Goal: Task Accomplishment & Management: Use online tool/utility

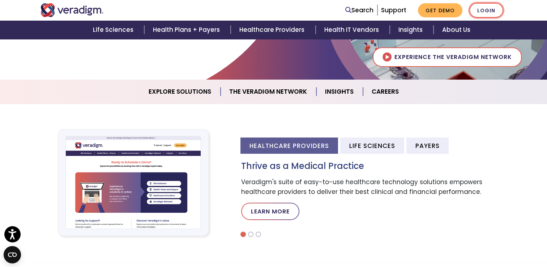
click at [490, 8] on link "Login" at bounding box center [486, 10] width 34 height 15
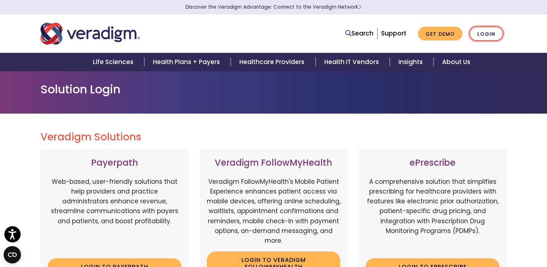
click at [488, 34] on link "Login" at bounding box center [486, 33] width 34 height 15
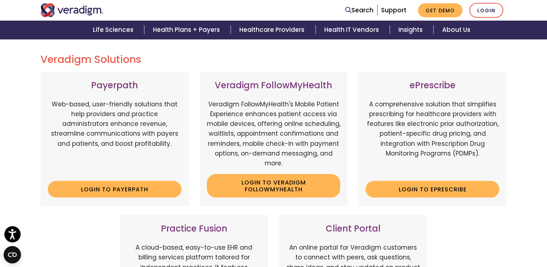
scroll to position [94, 0]
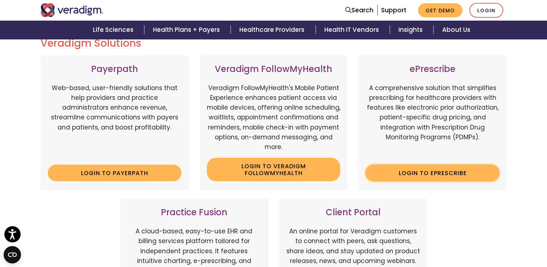
click at [435, 174] on link "Login to ePrescribe" at bounding box center [432, 172] width 134 height 17
